Goal: Feedback & Contribution: Contribute content

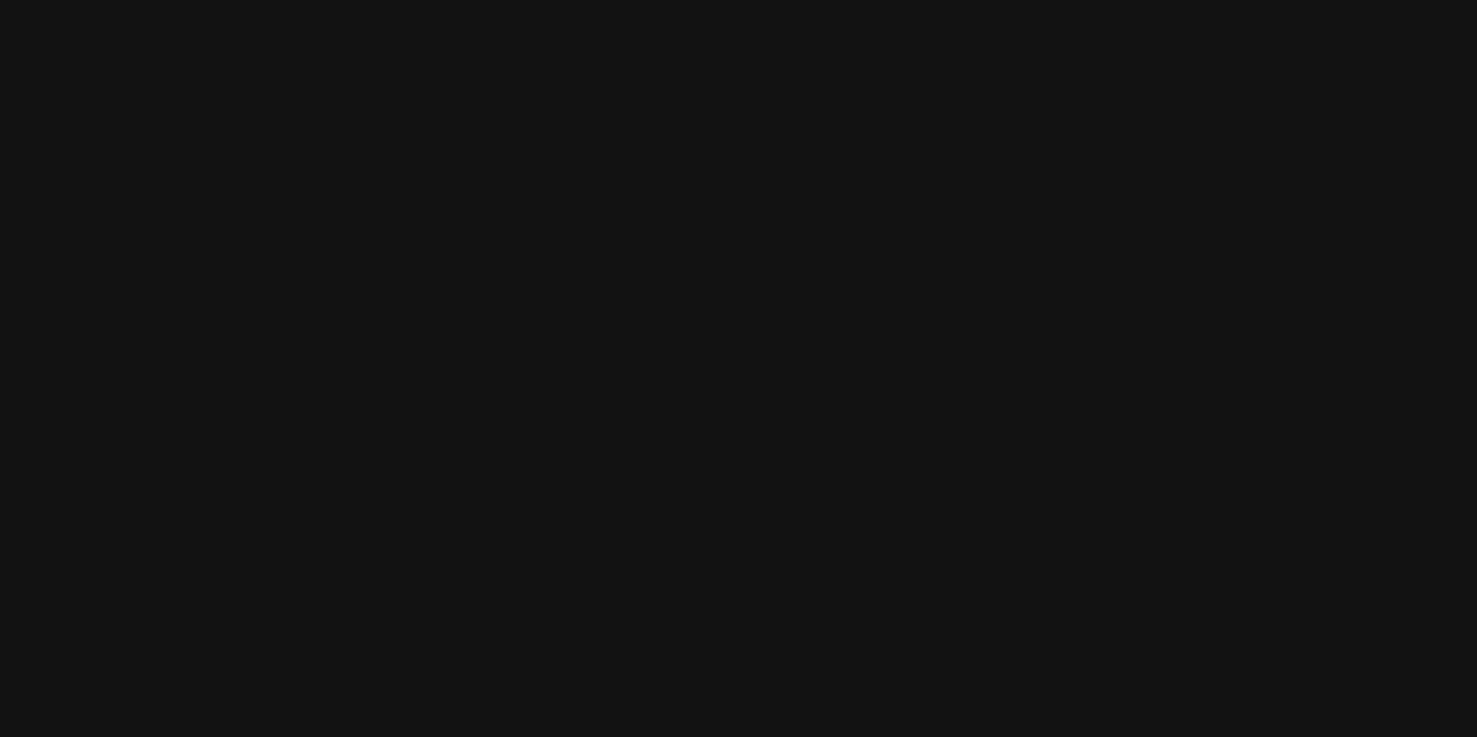
click at [703, 0] on html at bounding box center [738, 0] width 1477 height 0
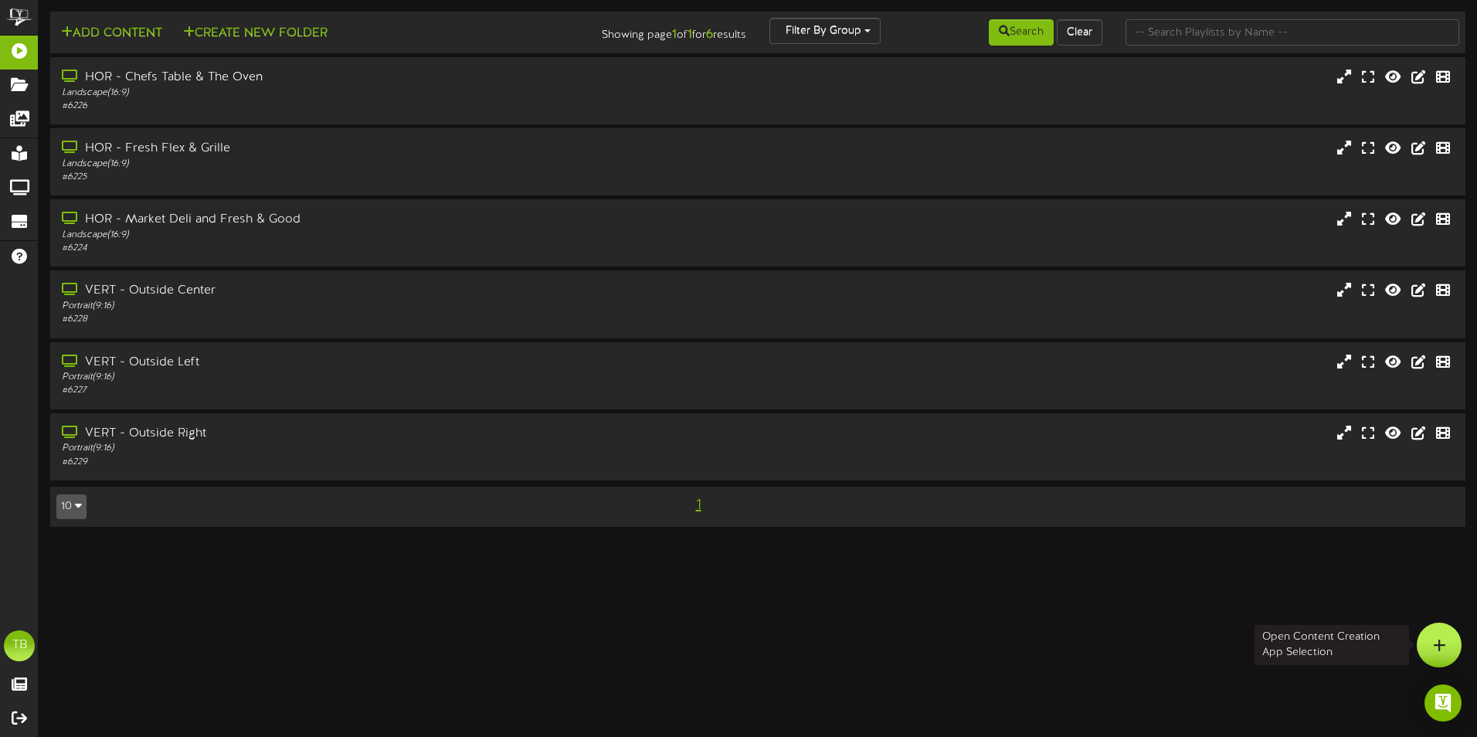
click at [1435, 640] on icon at bounding box center [1439, 645] width 13 height 14
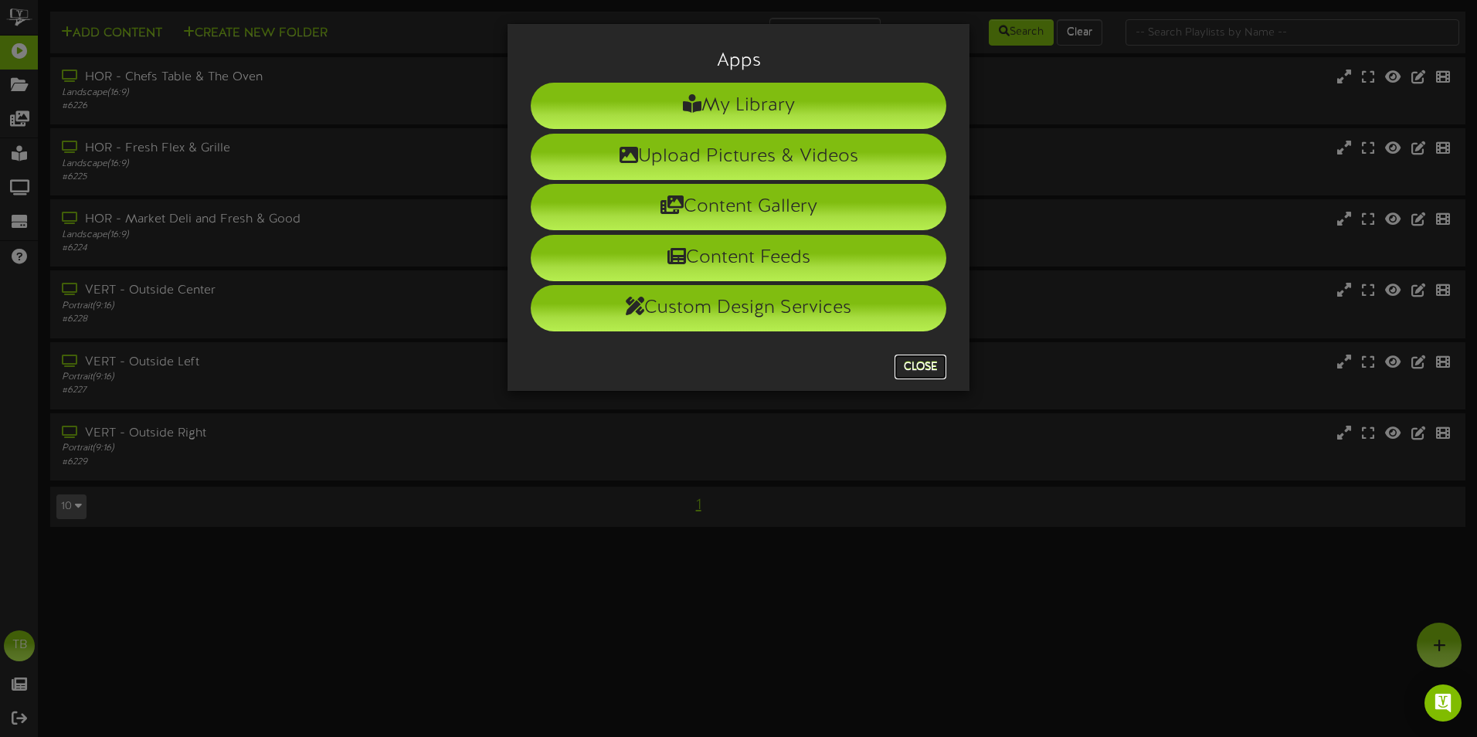
click at [915, 365] on button "Close" at bounding box center [921, 367] width 52 height 25
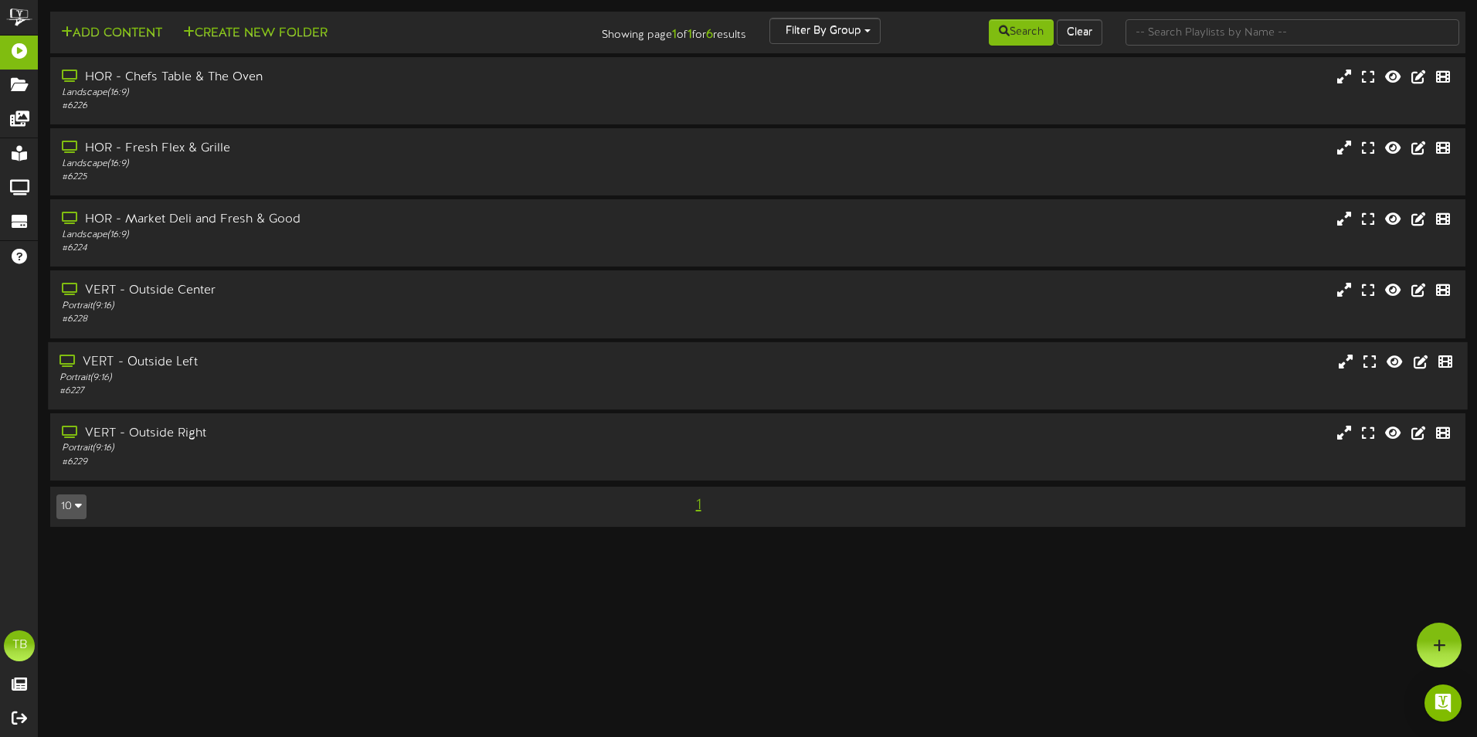
click at [203, 368] on div "VERT - Outside Left" at bounding box center [343, 362] width 569 height 18
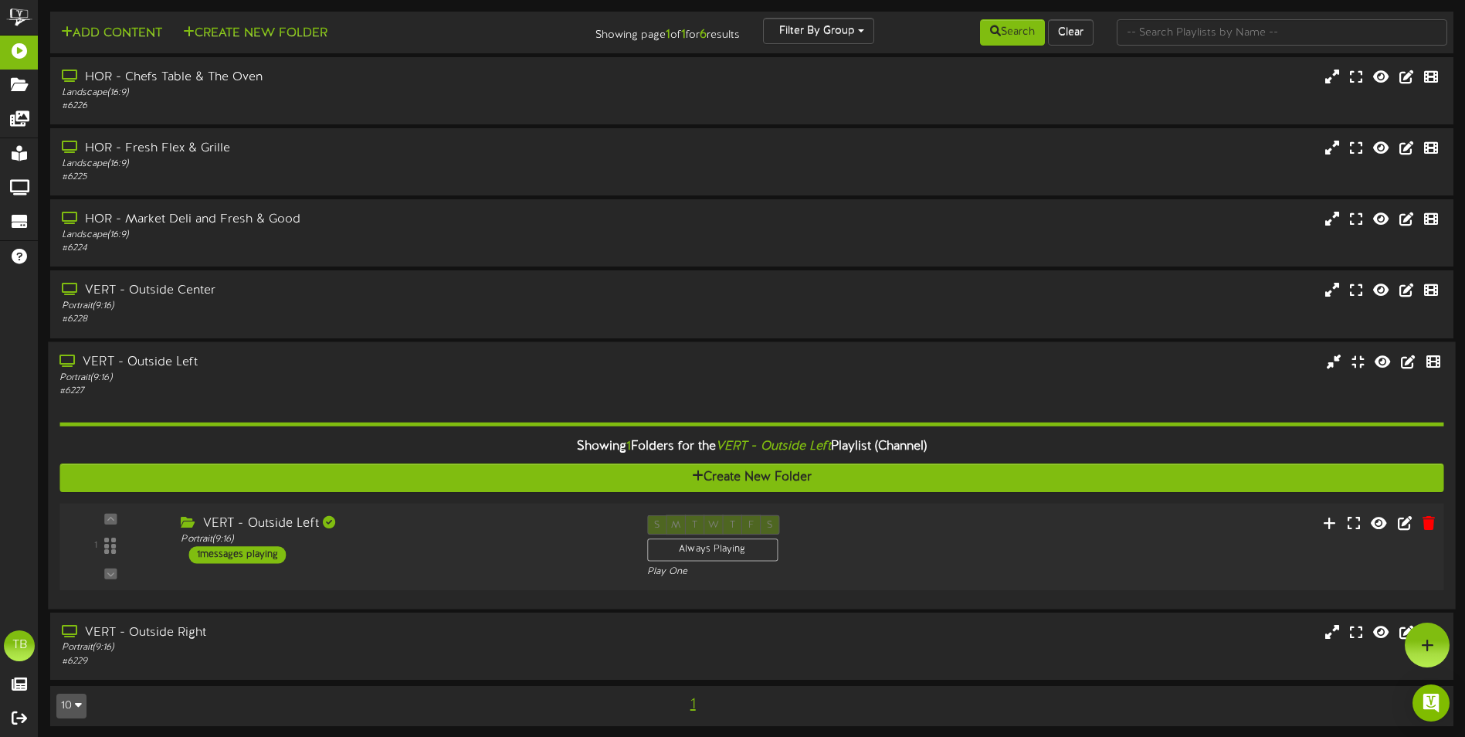
click at [246, 556] on div "1 messages playing" at bounding box center [237, 554] width 97 height 17
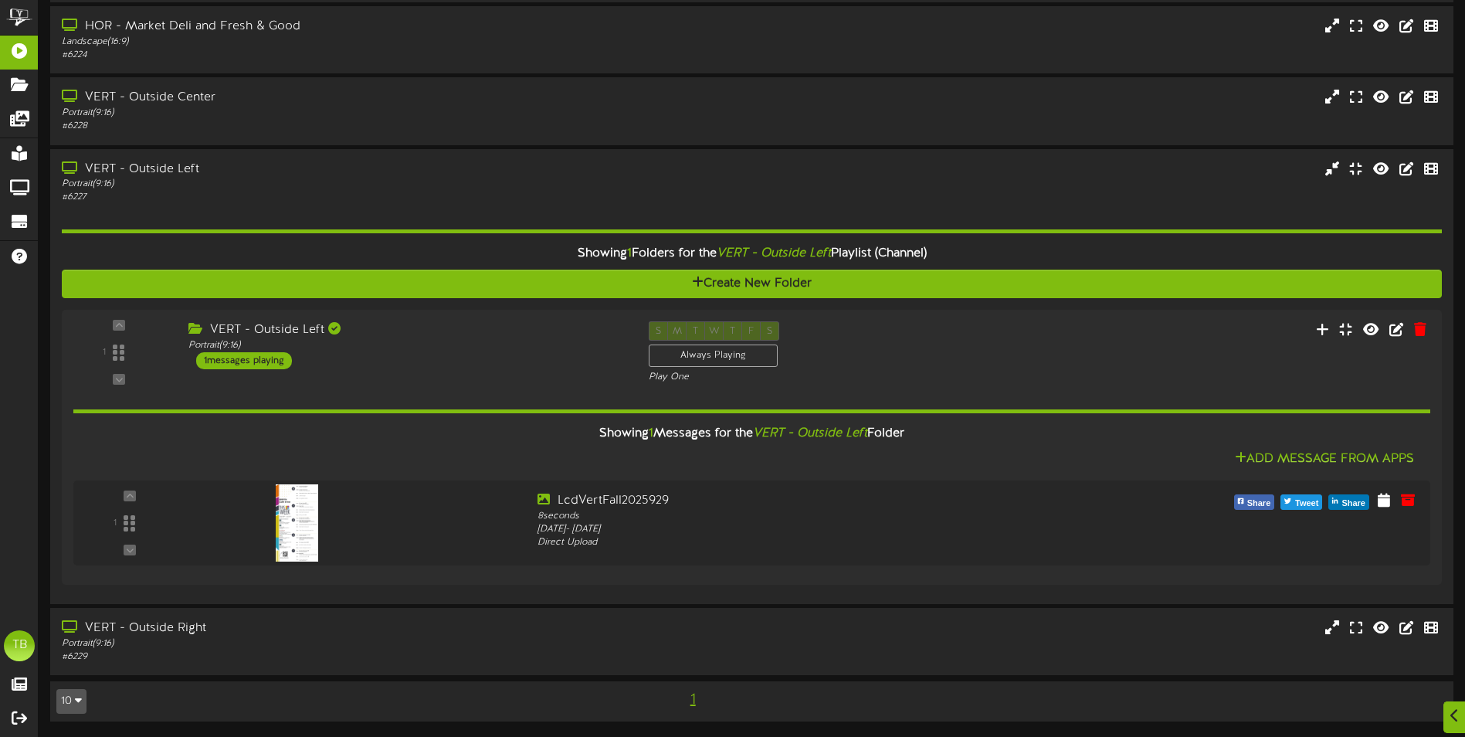
scroll to position [193, 0]
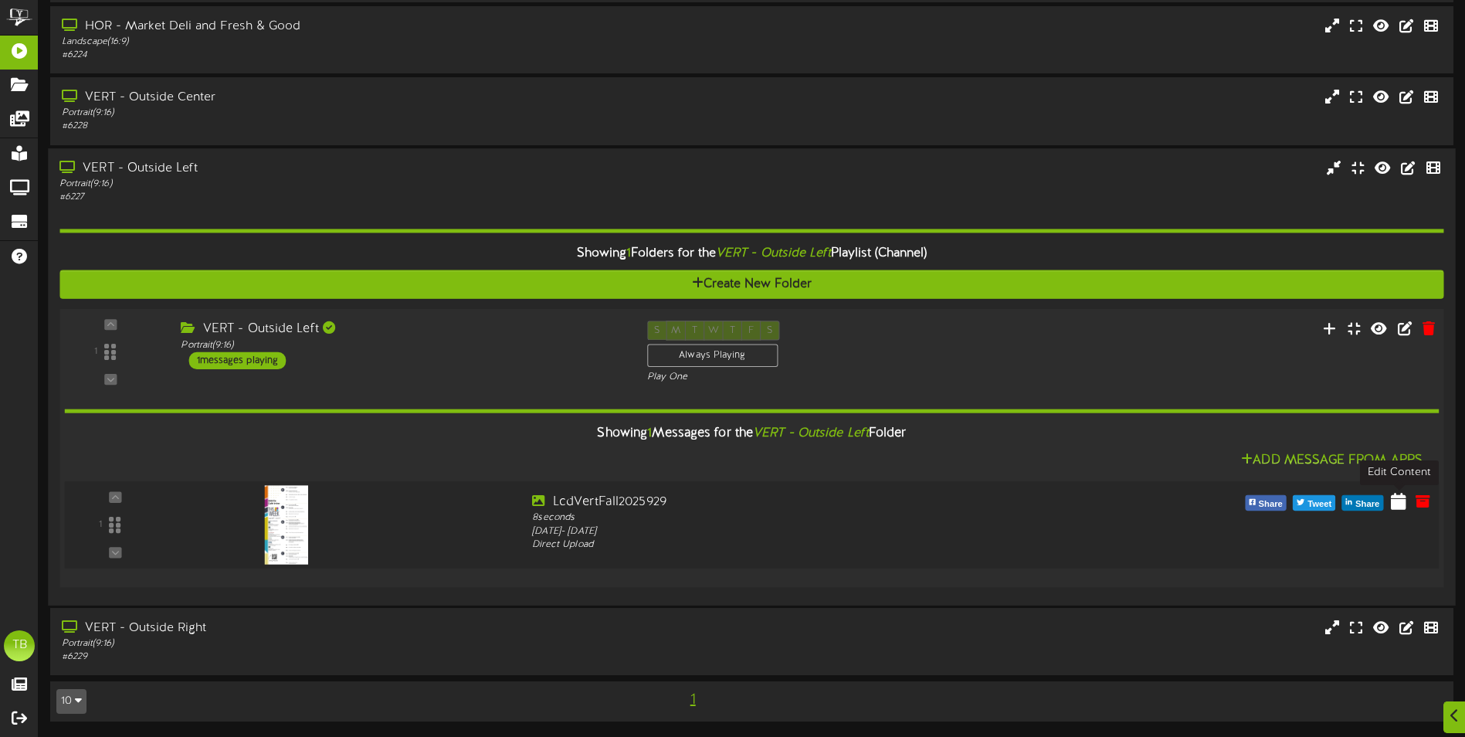
click at [1397, 501] on icon at bounding box center [1398, 500] width 15 height 17
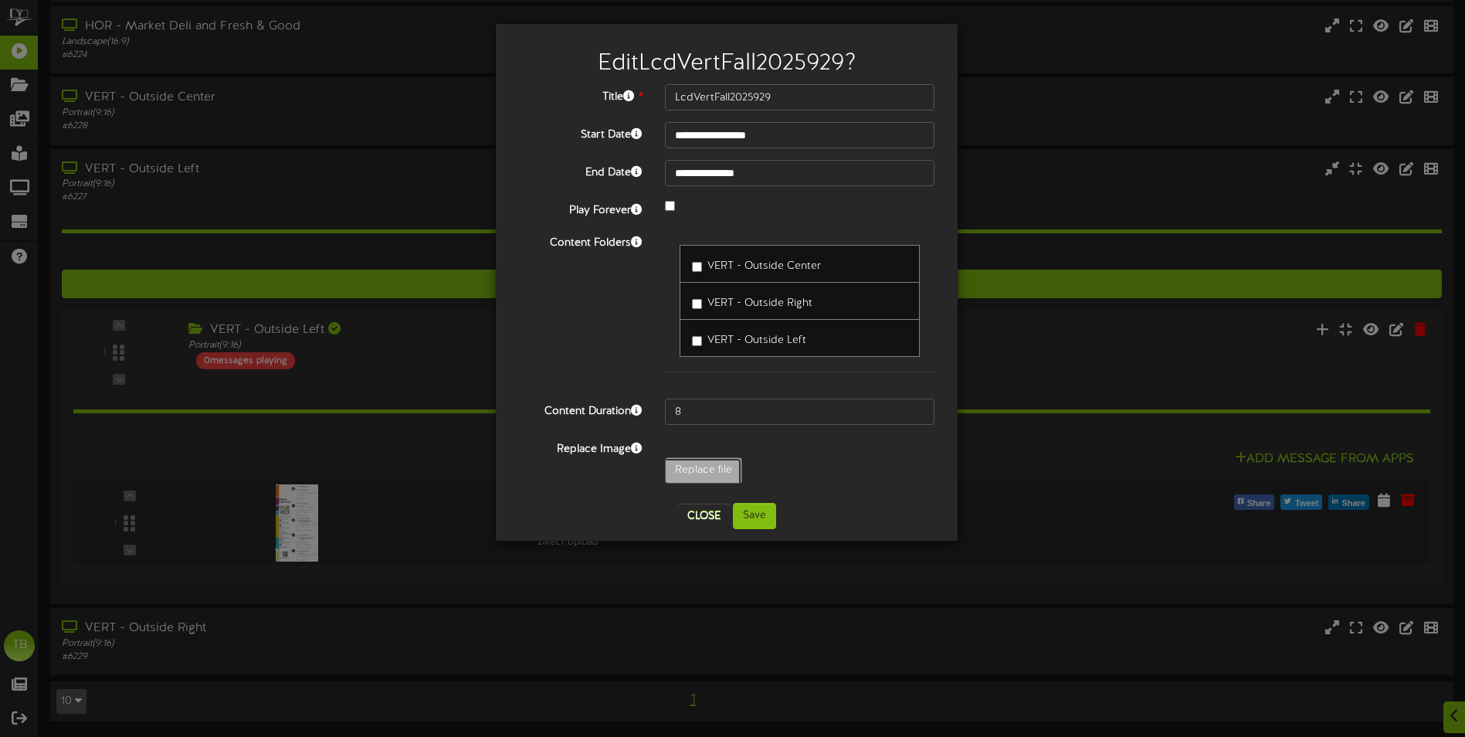
type input "**********"
click at [752, 521] on button "Save" at bounding box center [754, 516] width 43 height 26
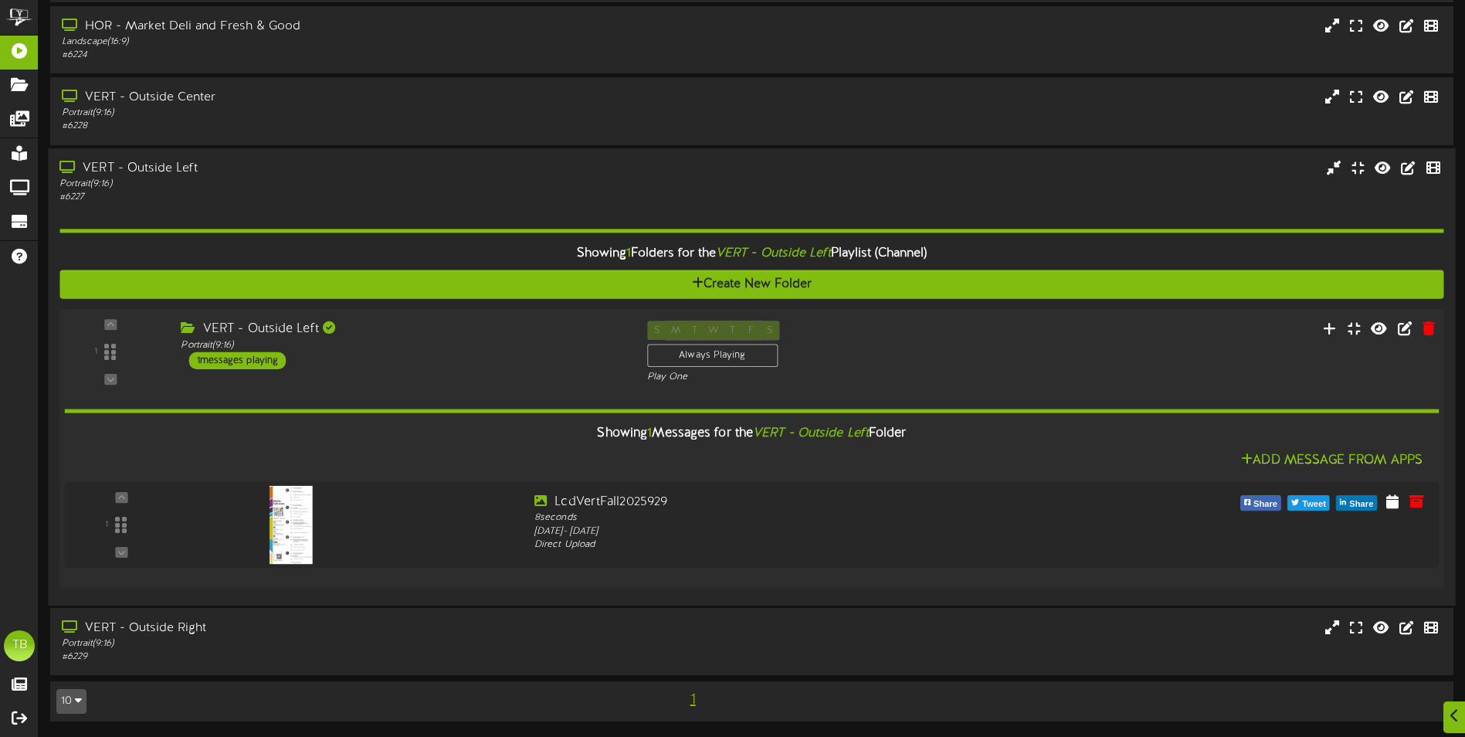
click at [171, 328] on div "VERT - Outside Left Portrait ( 9:16 ) 1 messages playing" at bounding box center [402, 344] width 466 height 49
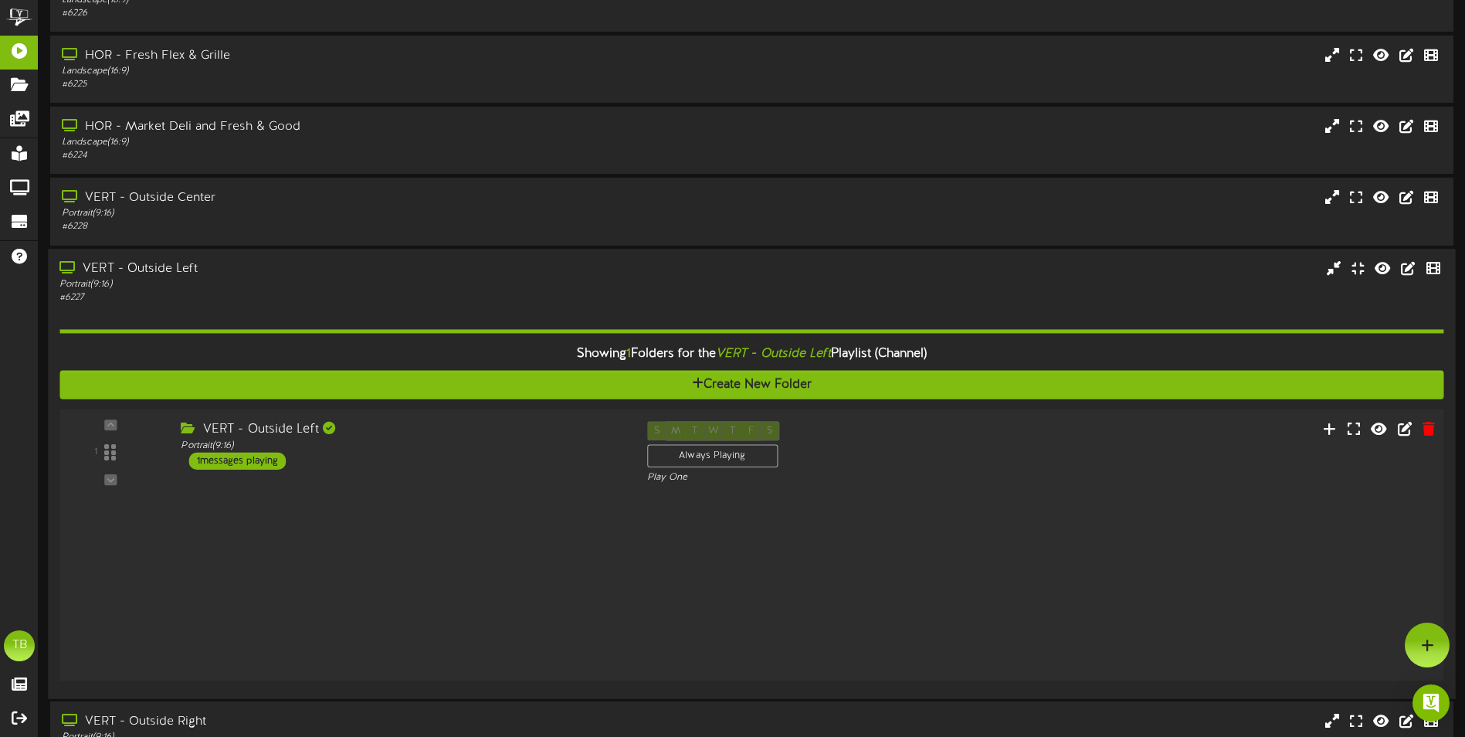
scroll to position [5, 0]
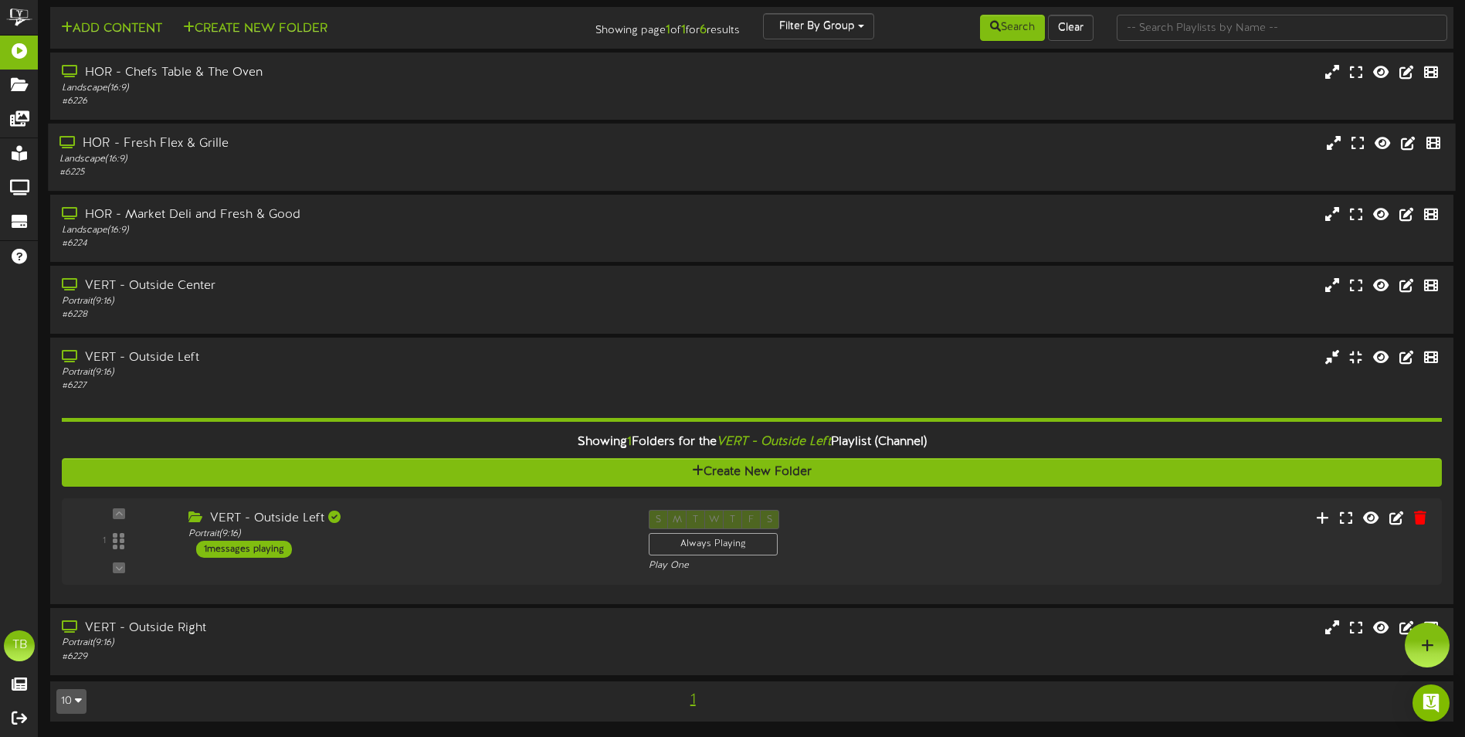
click at [196, 156] on div "Landscape ( 16:9 )" at bounding box center [340, 159] width 563 height 13
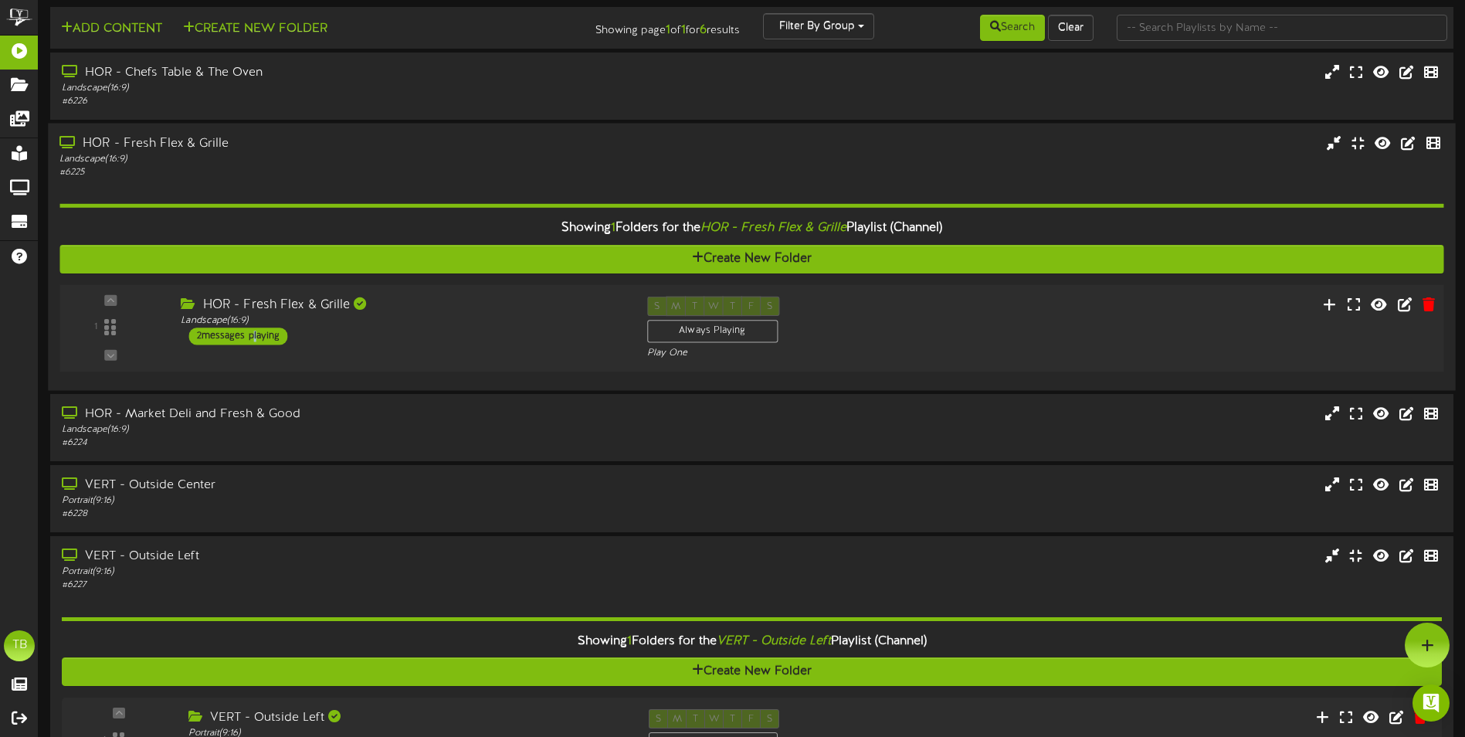
click at [253, 333] on div "2 messages playing" at bounding box center [238, 336] width 99 height 17
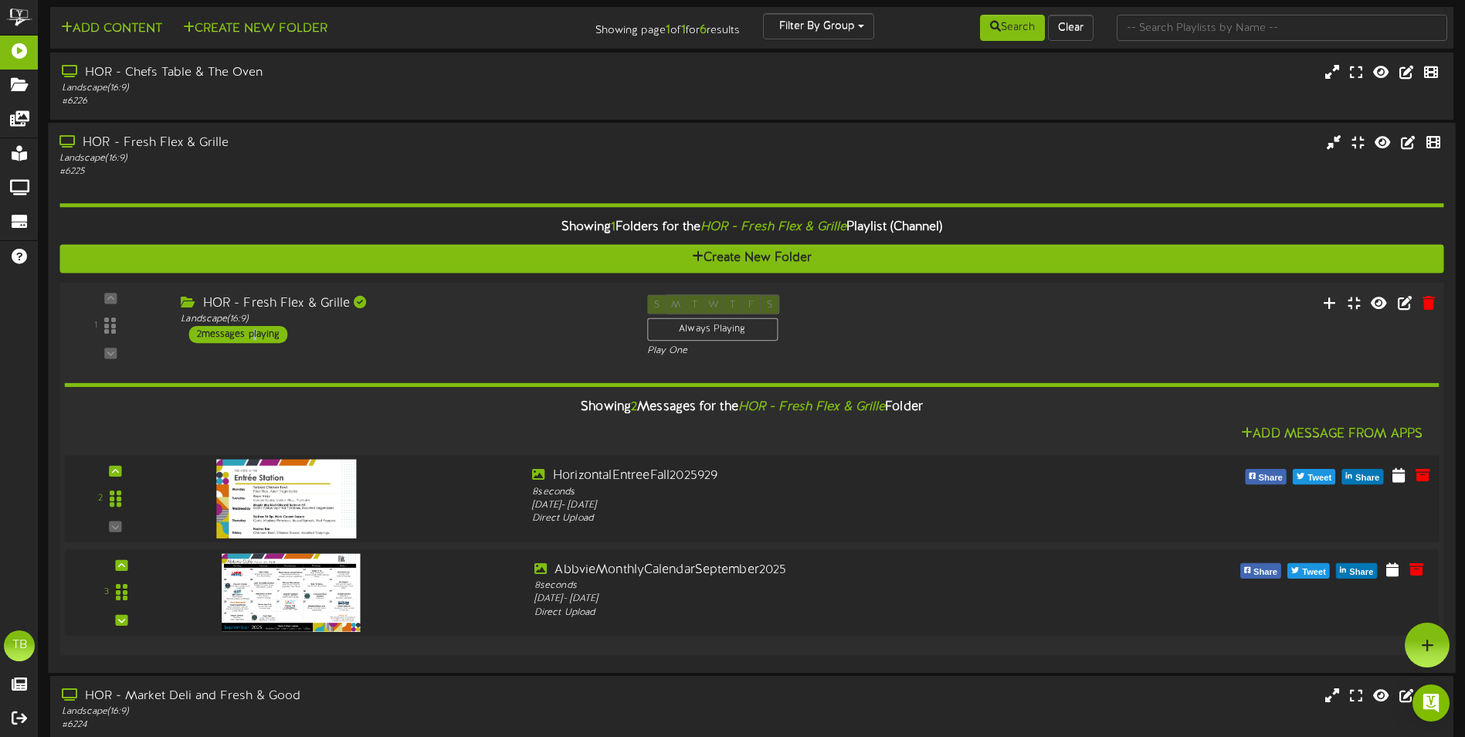
click at [282, 513] on img at bounding box center [286, 499] width 141 height 79
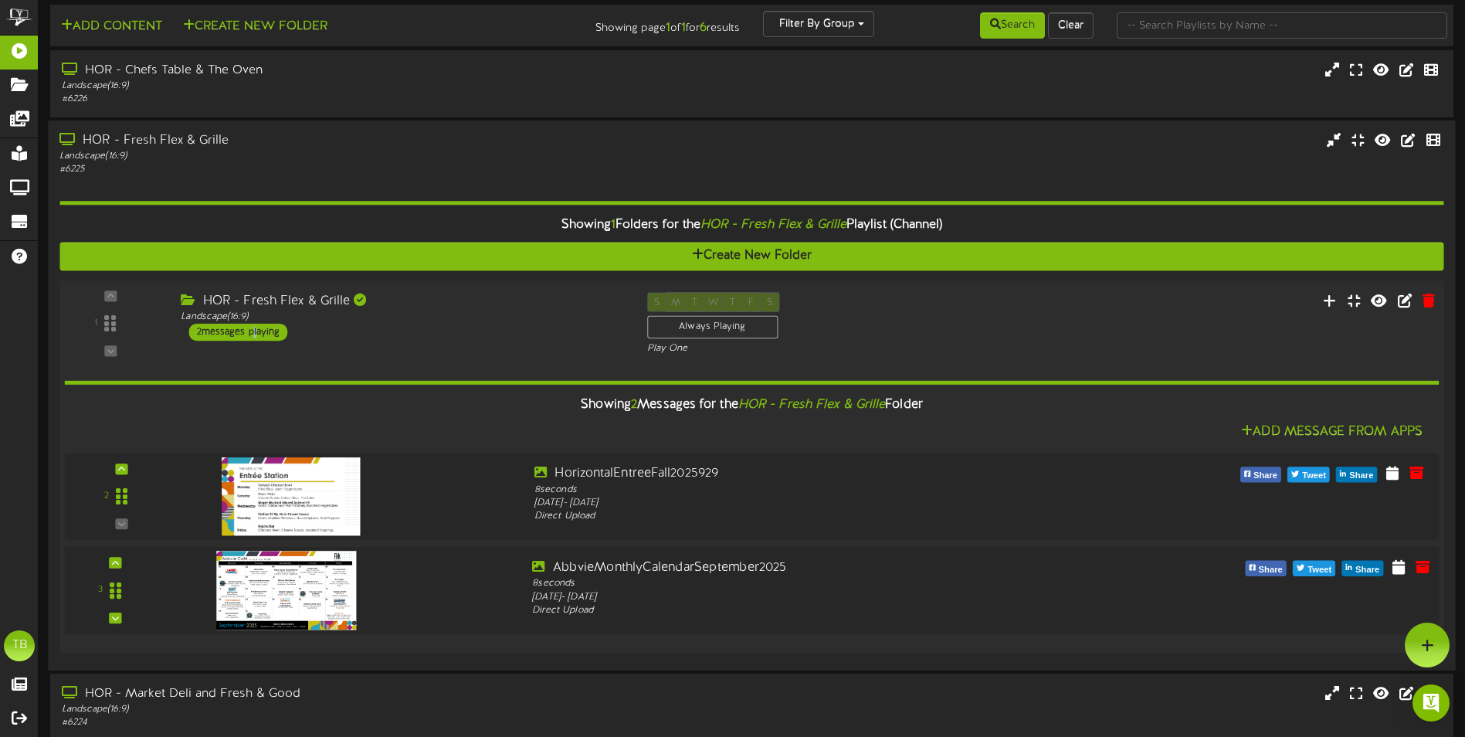
scroll to position [0, 0]
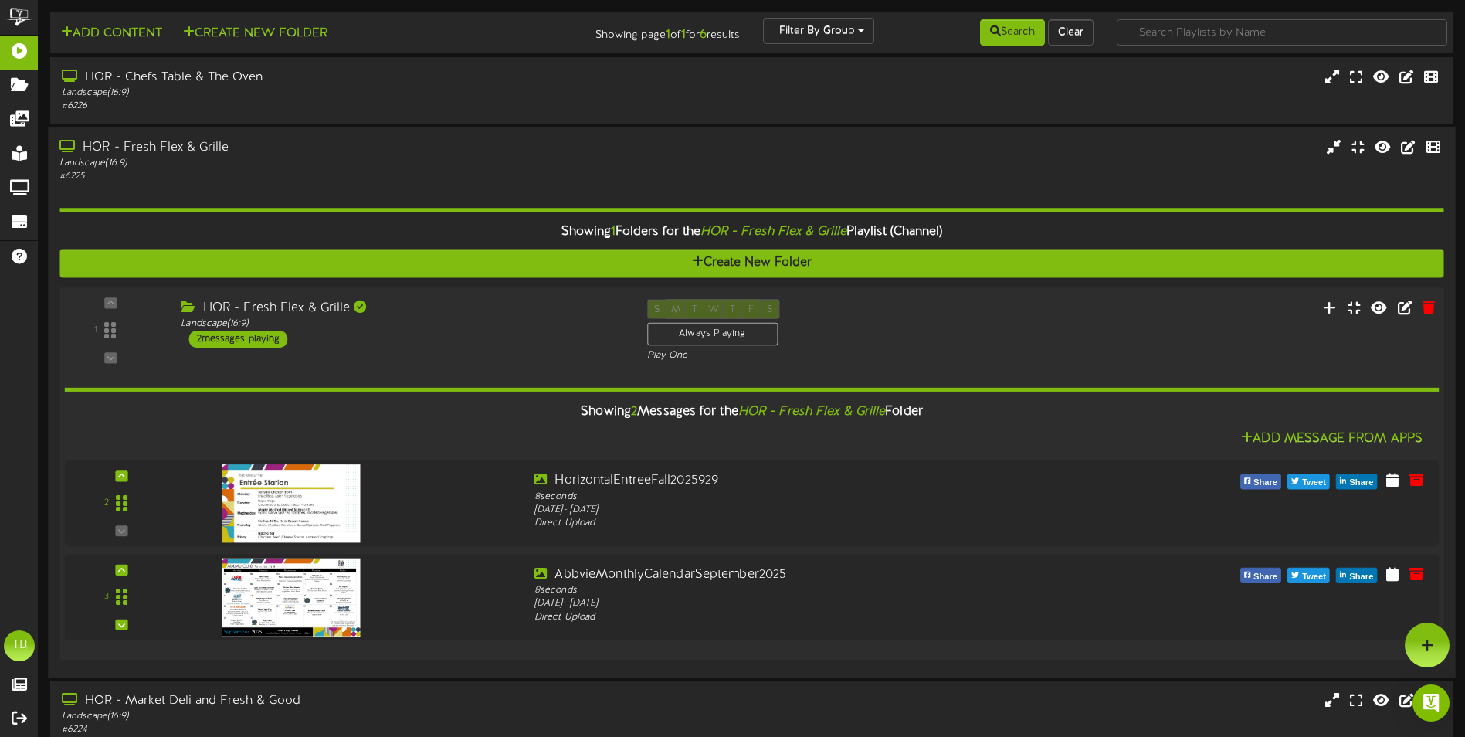
click at [376, 336] on div "HOR - Fresh Flex & Grille Landscape ( 16:9 ) 2 messages playing" at bounding box center [402, 323] width 466 height 49
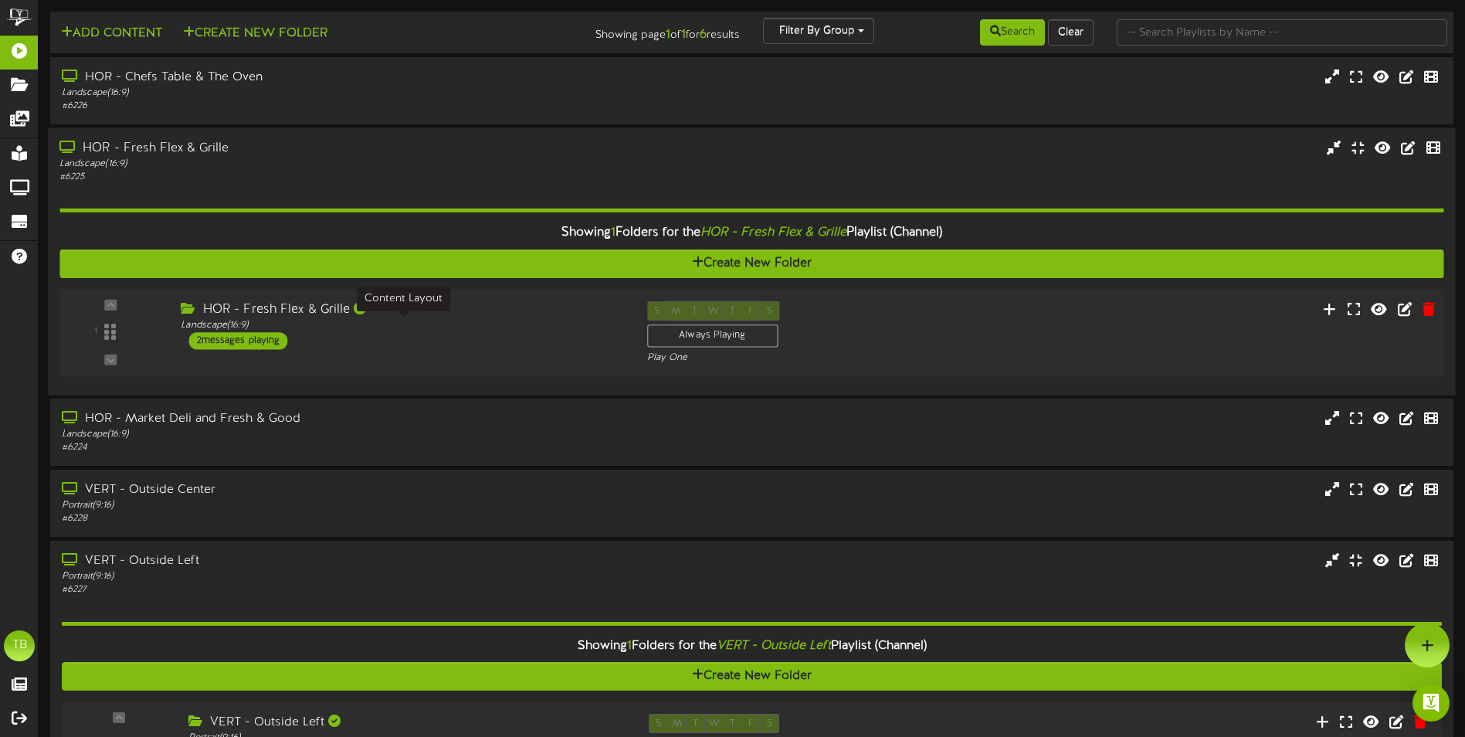
click at [402, 324] on div "Landscape ( 16:9 )" at bounding box center [402, 325] width 443 height 13
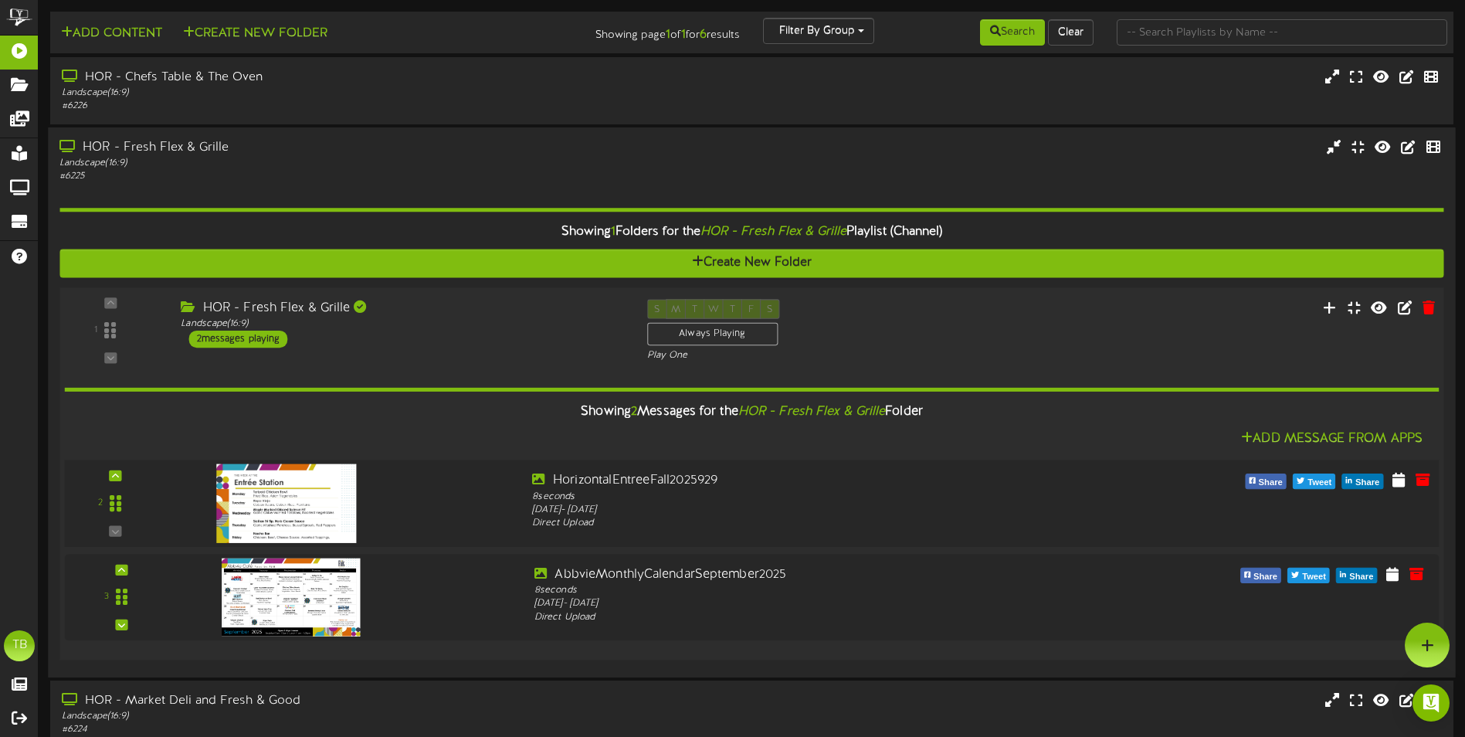
click at [379, 490] on div at bounding box center [346, 500] width 347 height 56
click at [336, 314] on div "HOR - Fresh Flex & Grille" at bounding box center [402, 308] width 443 height 18
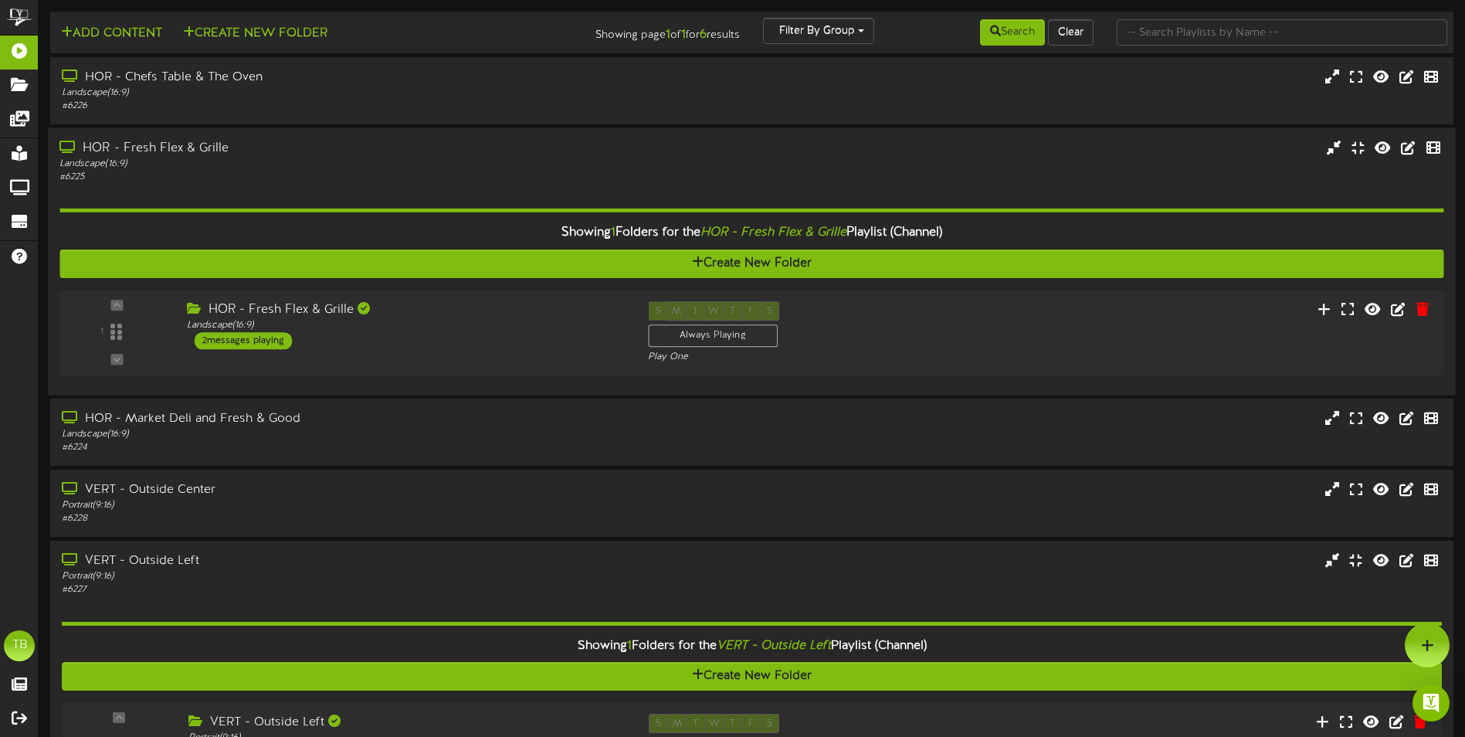
click at [256, 161] on div "Landscape ( 16:9 )" at bounding box center [340, 164] width 563 height 13
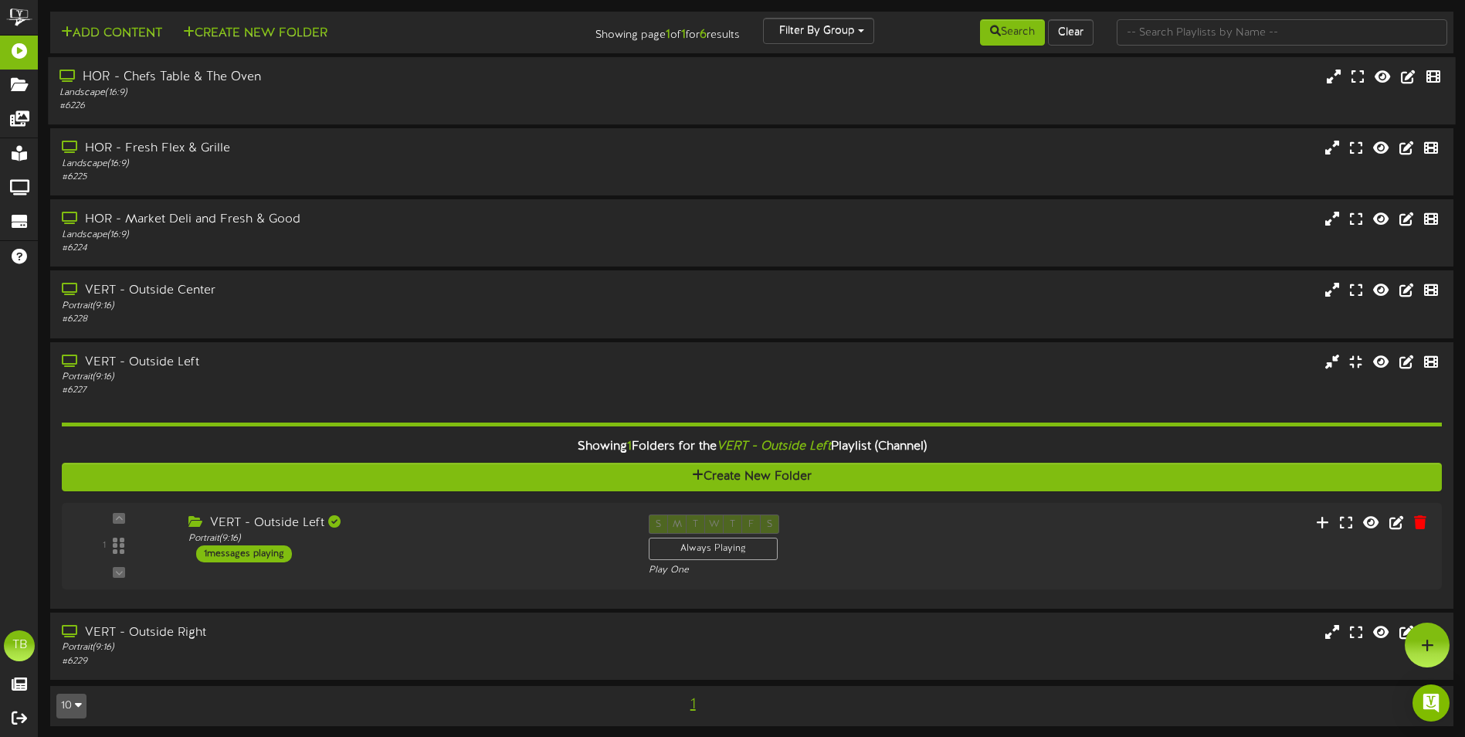
click at [271, 59] on div "HOR - Chefs Table & The Oven Landscape ( 16:9 ) # 6226" at bounding box center [751, 90] width 1407 height 67
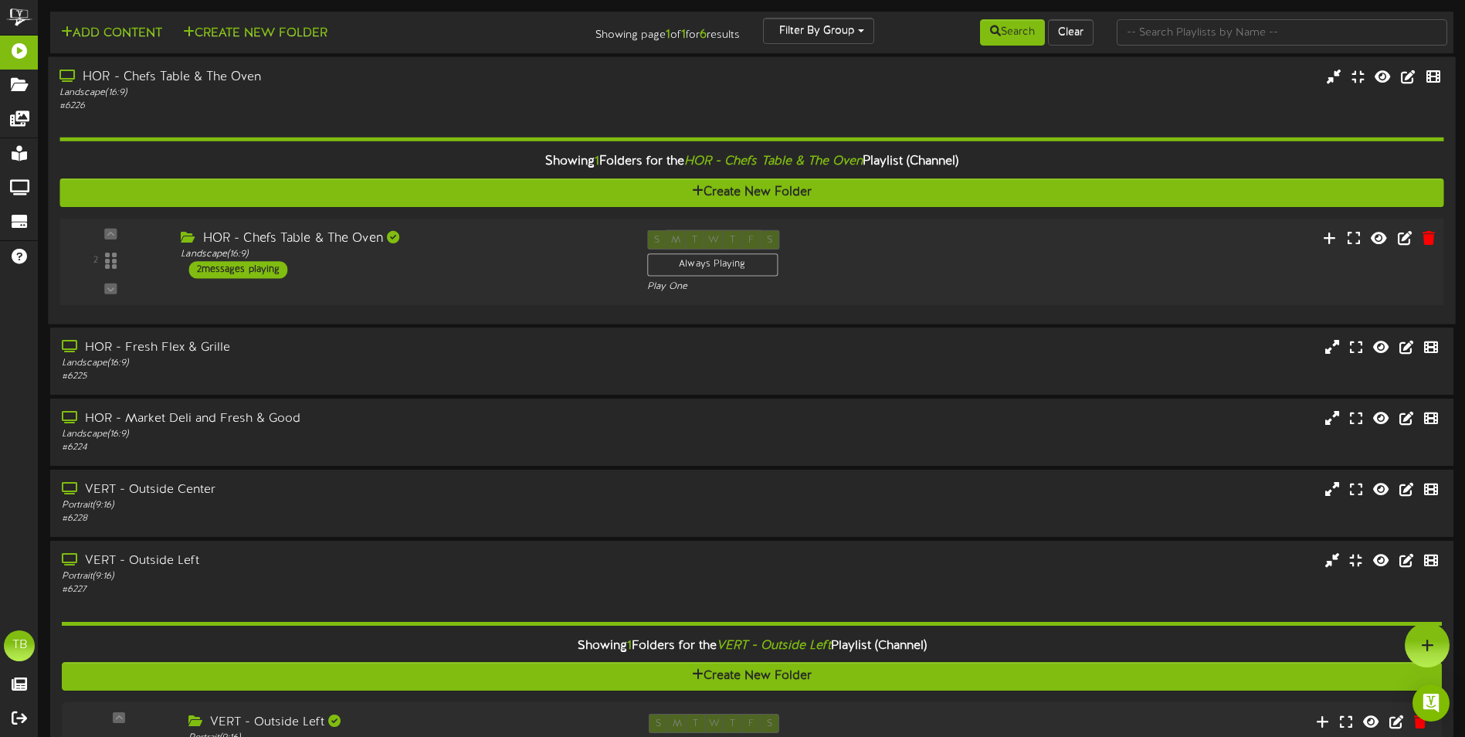
click at [243, 267] on div "2 messages playing" at bounding box center [238, 269] width 99 height 17
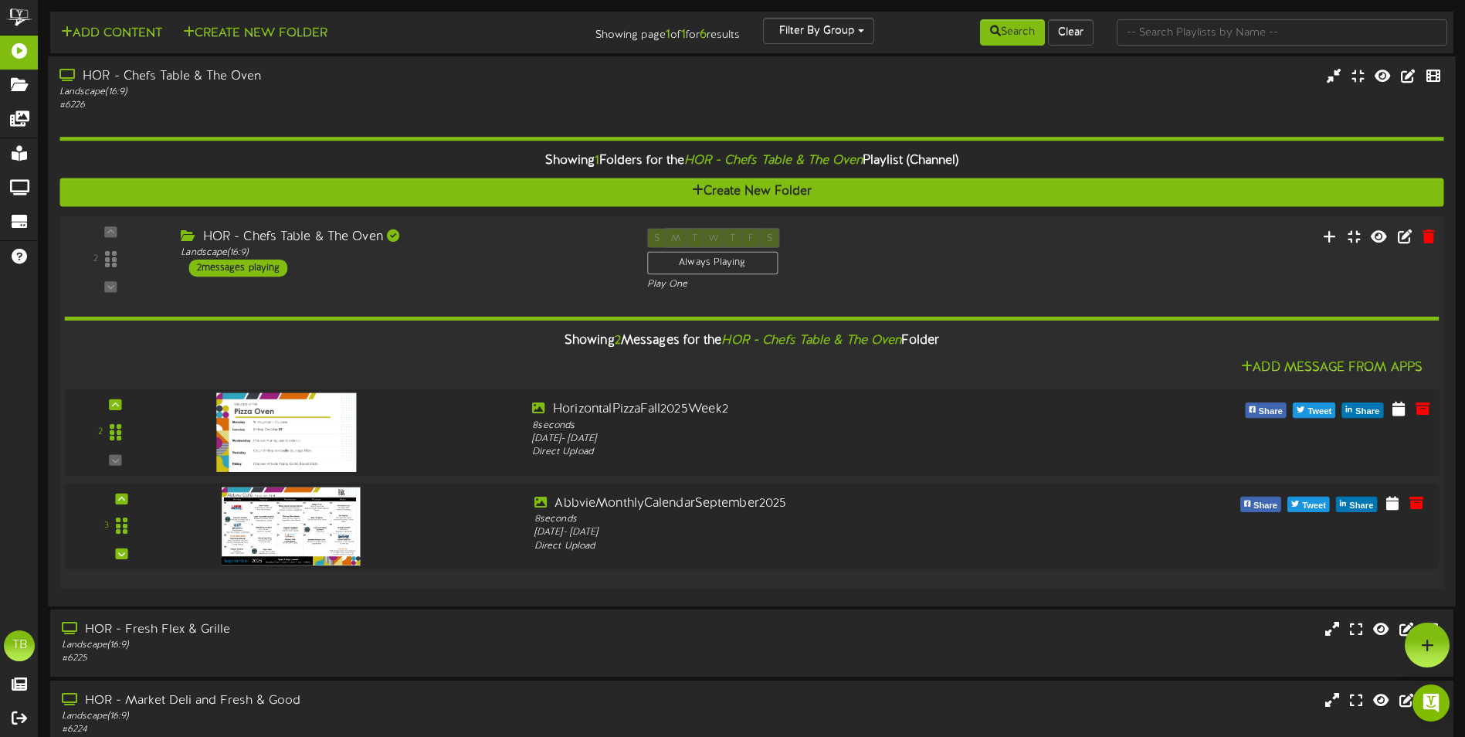
click at [289, 423] on img at bounding box center [286, 431] width 141 height 79
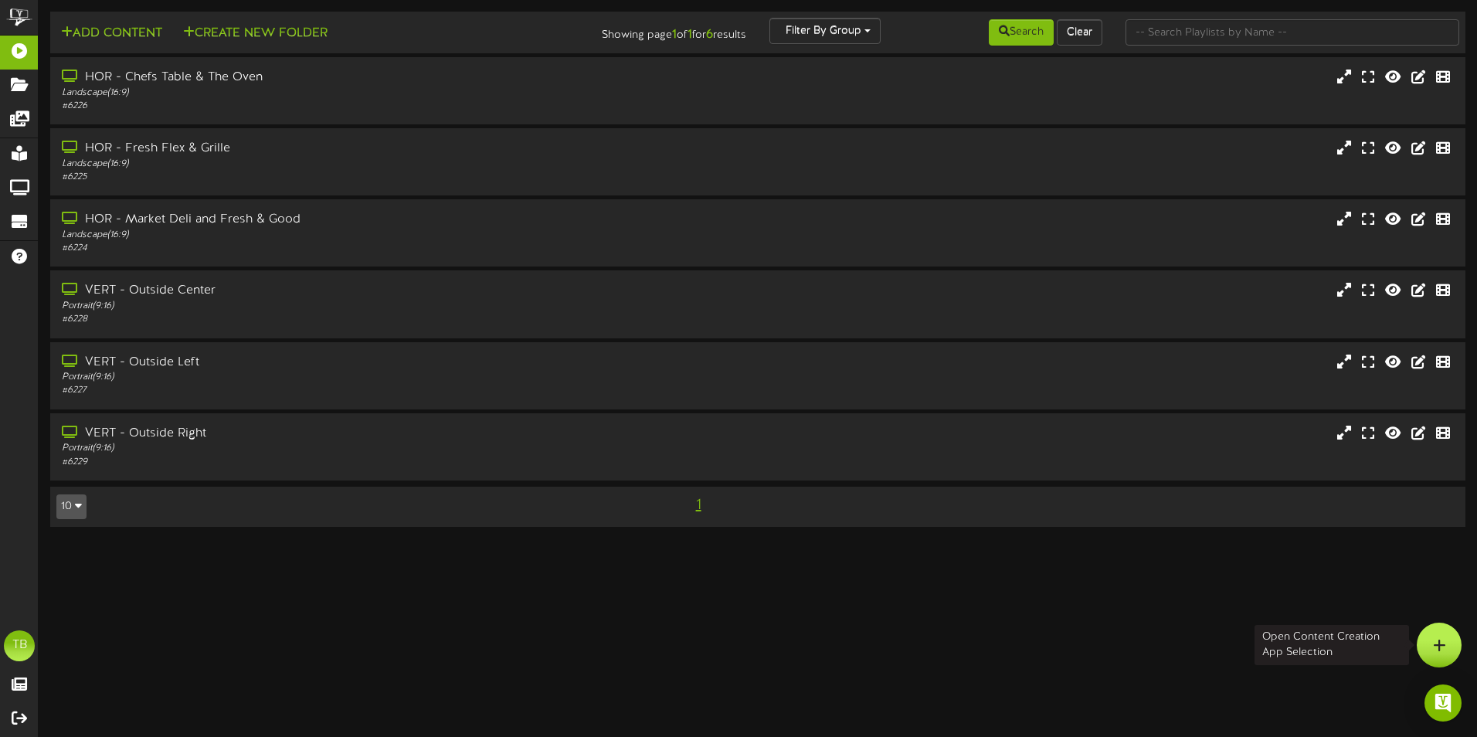
click at [1436, 643] on icon at bounding box center [1439, 645] width 13 height 14
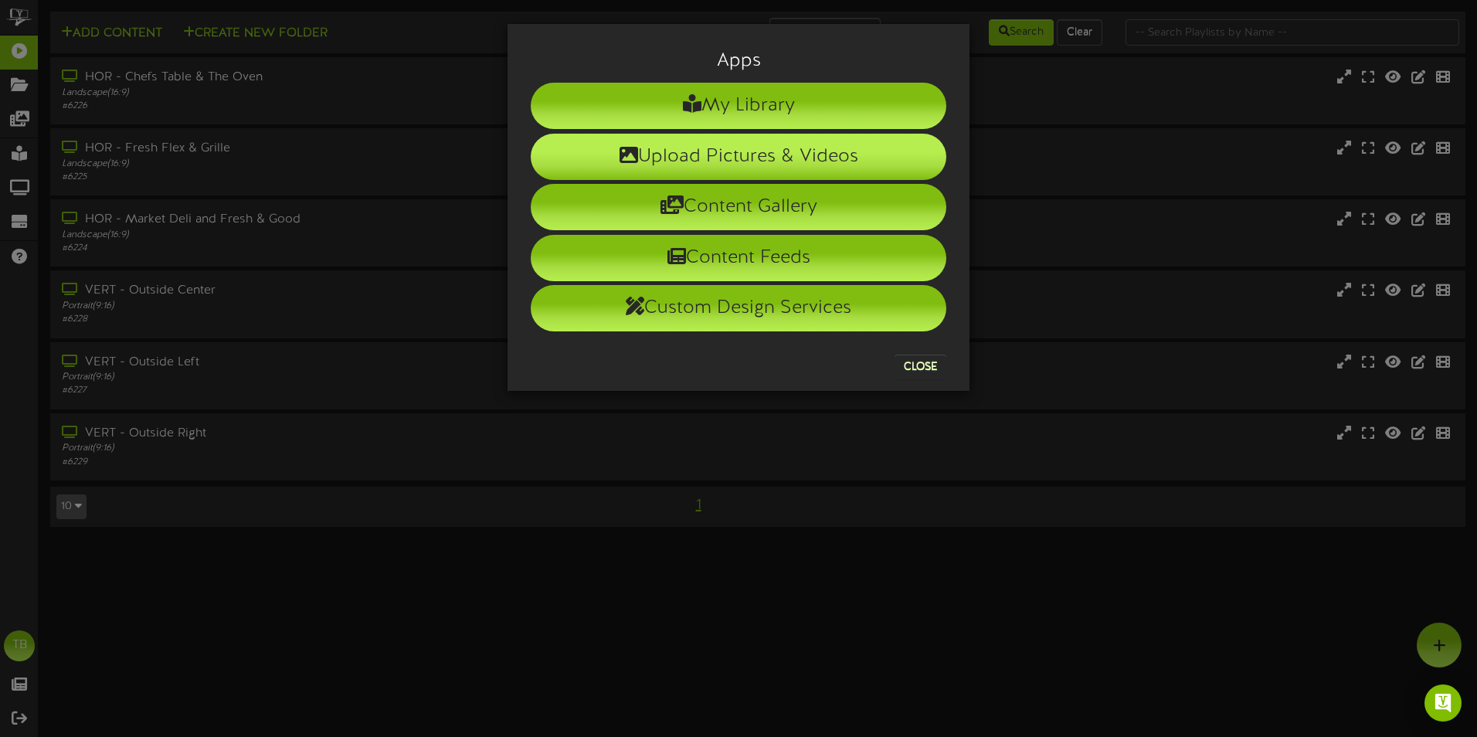
click at [734, 146] on li "Upload Pictures & Videos" at bounding box center [739, 157] width 416 height 46
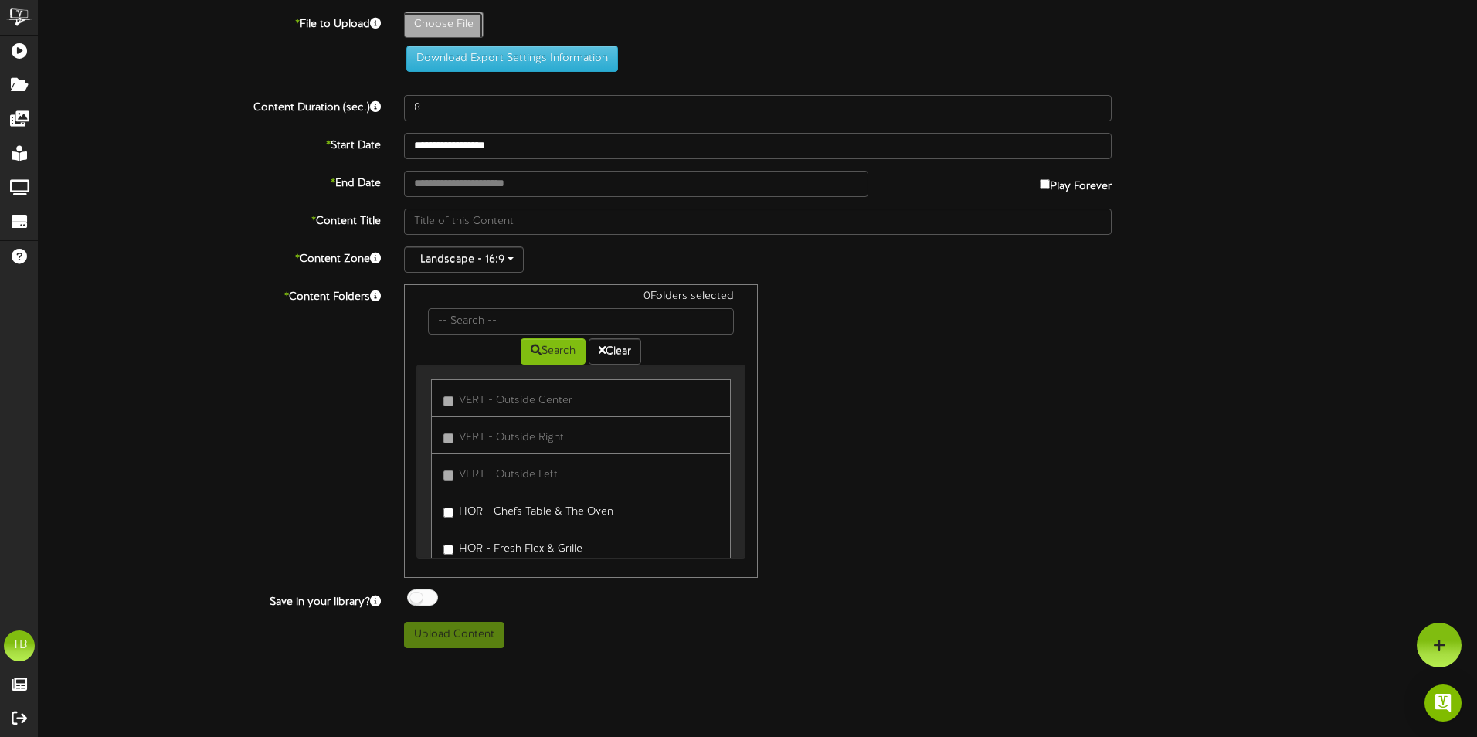
type input "**********"
type input "AbbvieMonthlyCalendarOctober2025"
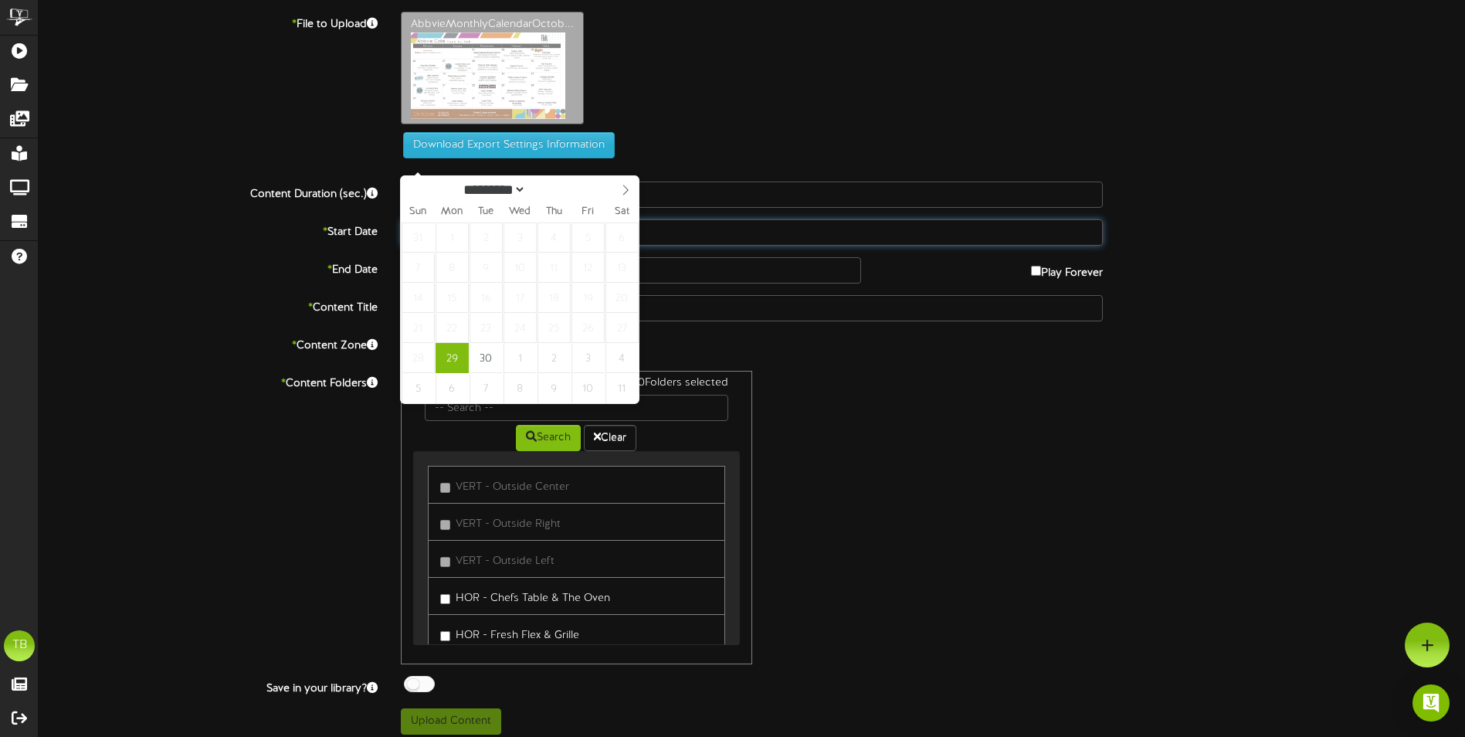
click at [484, 157] on div "**********" at bounding box center [752, 373] width 1427 height 723
type input "**********"
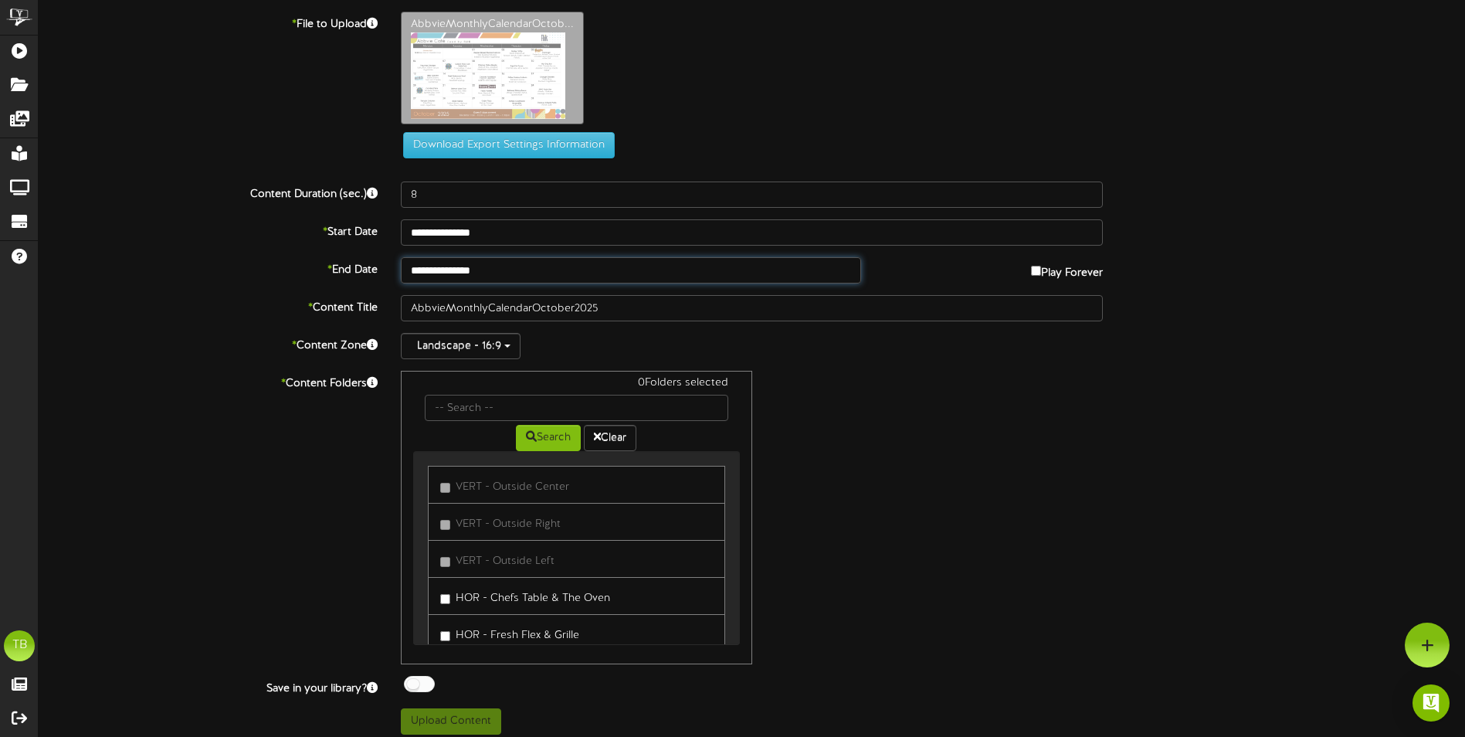
click at [472, 267] on input "**********" at bounding box center [631, 270] width 460 height 26
select select "*"
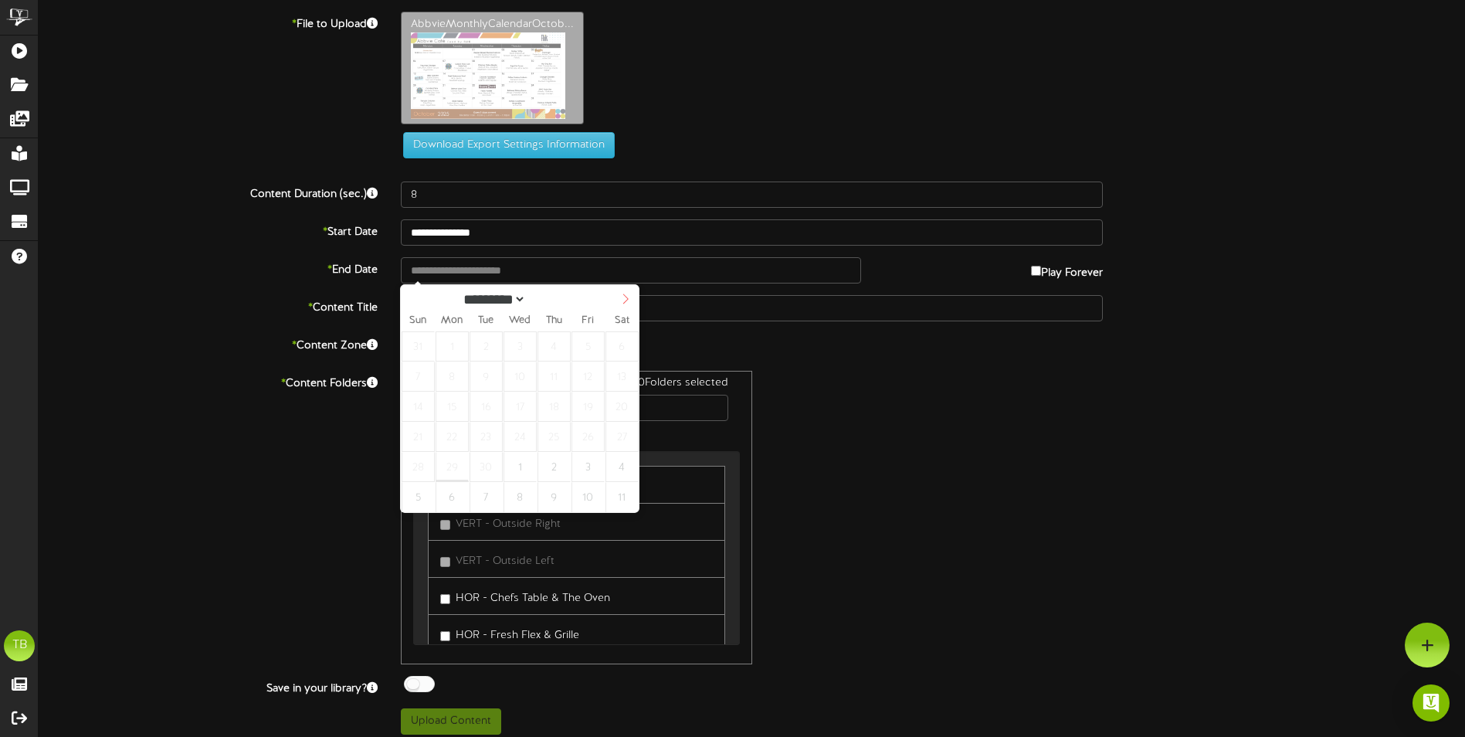
select select "*"
click at [623, 299] on icon at bounding box center [625, 299] width 11 height 11
type input "**********"
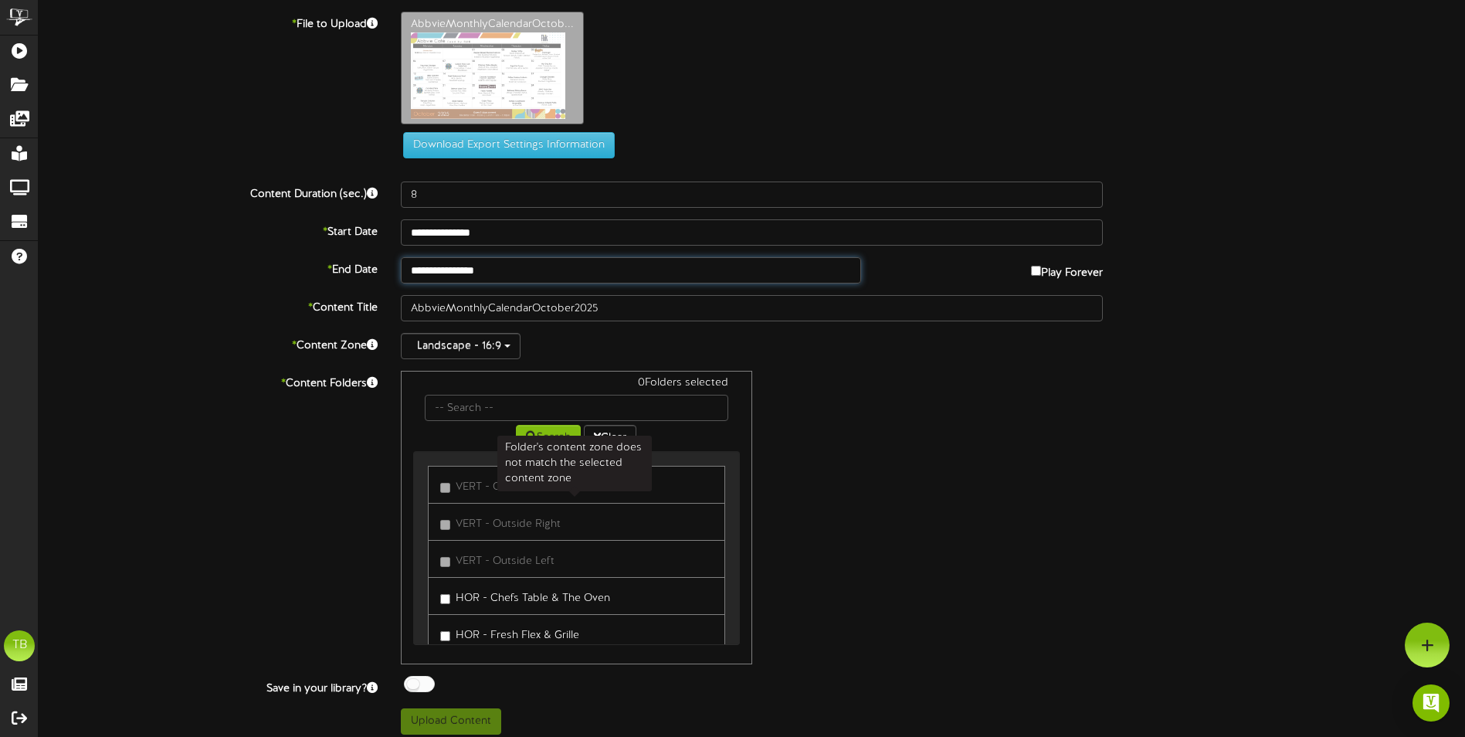
scroll to position [75, 0]
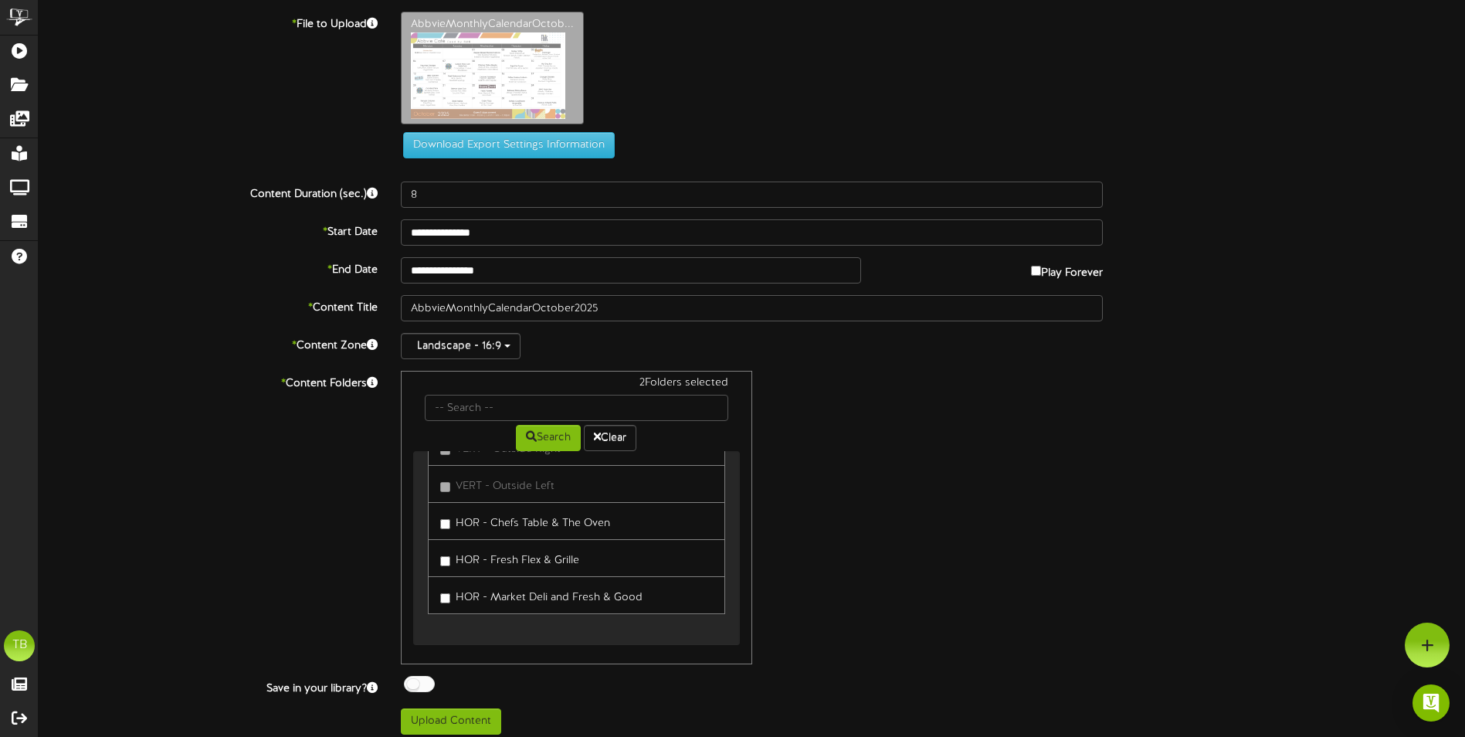
click at [446, 592] on label "HOR - Market Deli and Fresh & Good" at bounding box center [541, 595] width 202 height 21
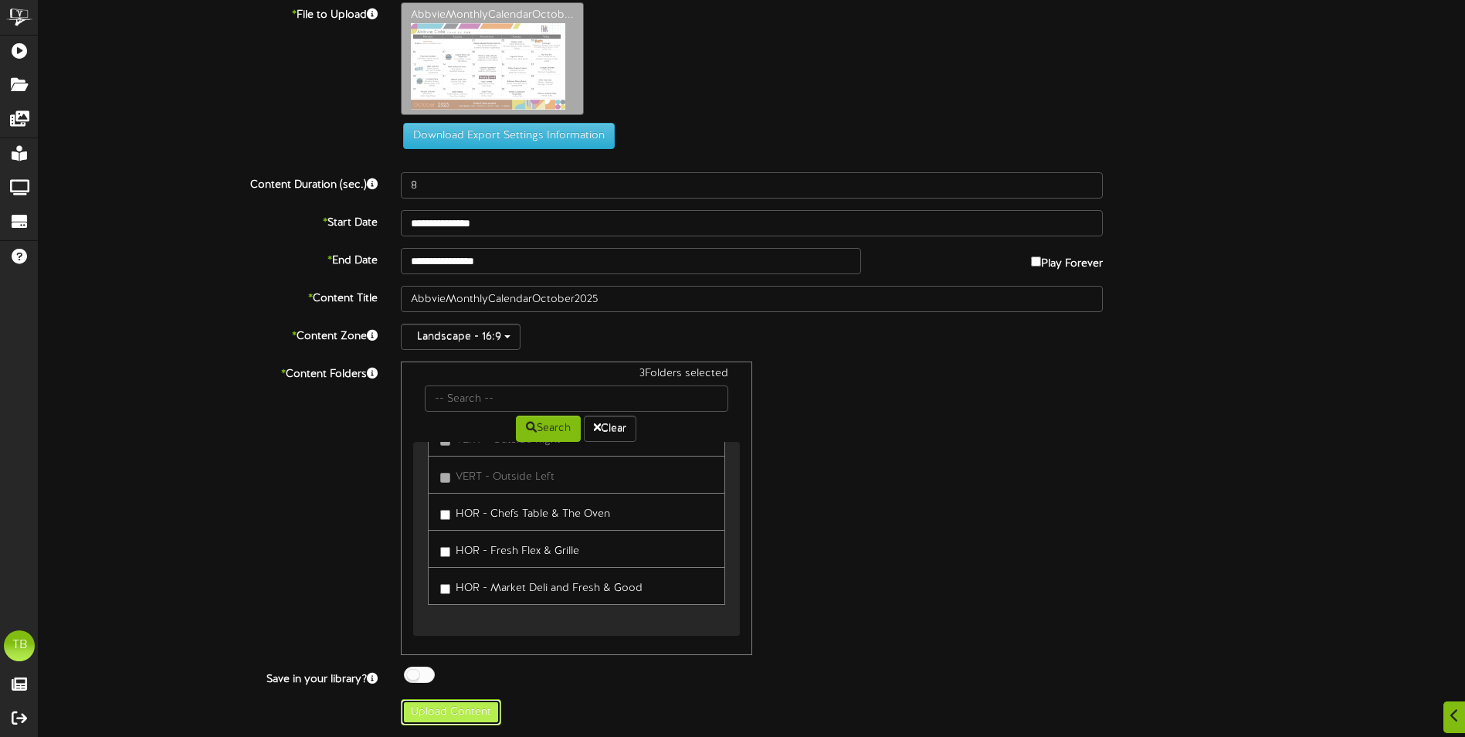
click at [430, 715] on button "Upload Content" at bounding box center [451, 712] width 100 height 26
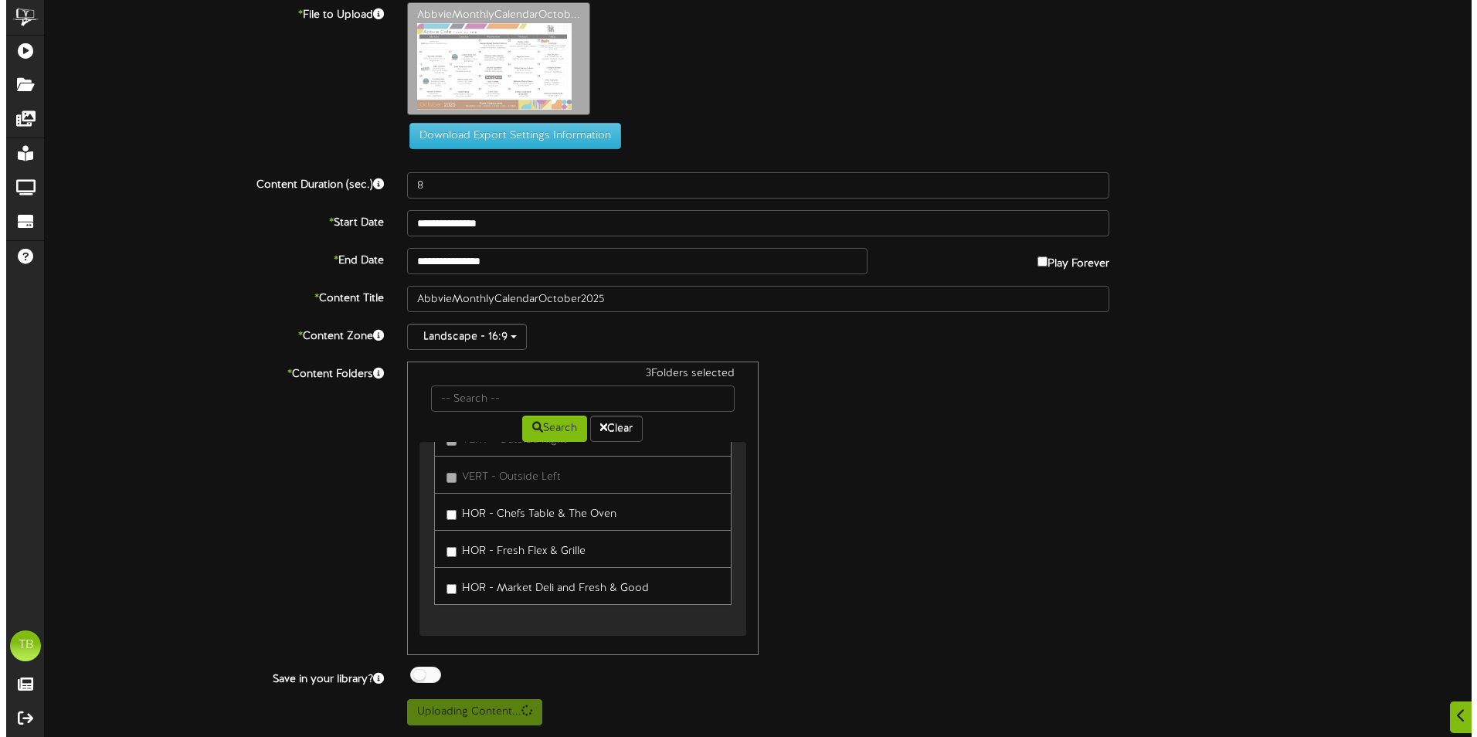
scroll to position [0, 0]
